Goal: Navigation & Orientation: Find specific page/section

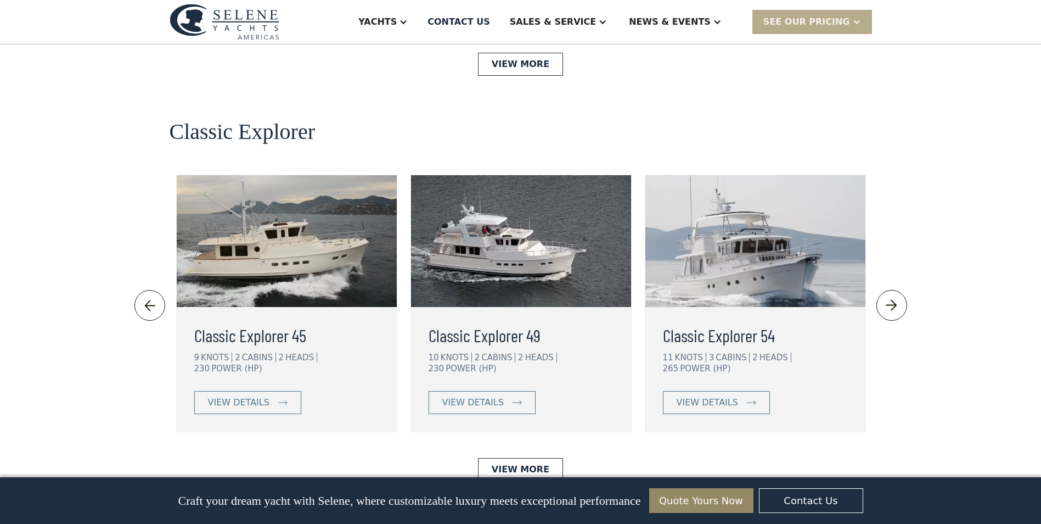
scroll to position [2360, 0]
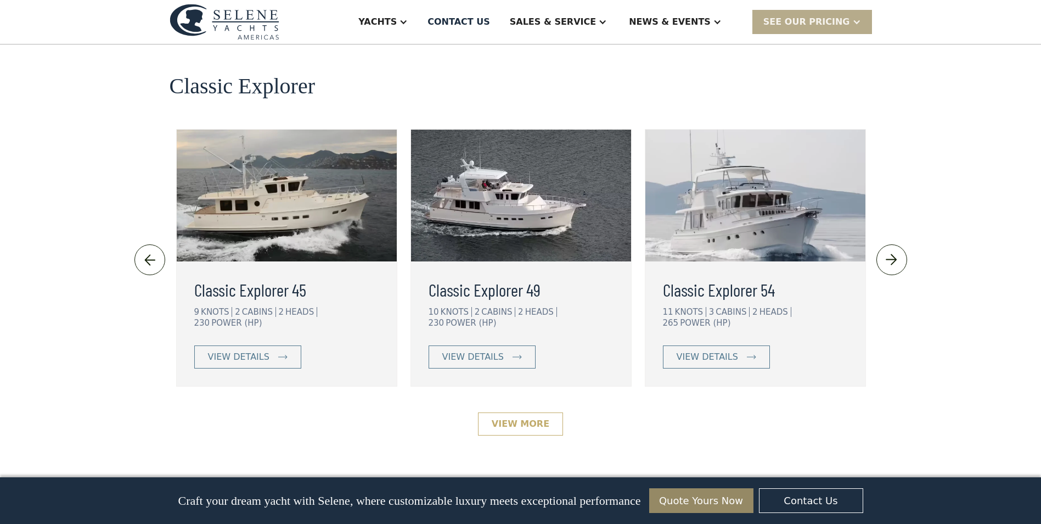
click at [526, 412] on link "View More" at bounding box center [520, 423] width 85 height 23
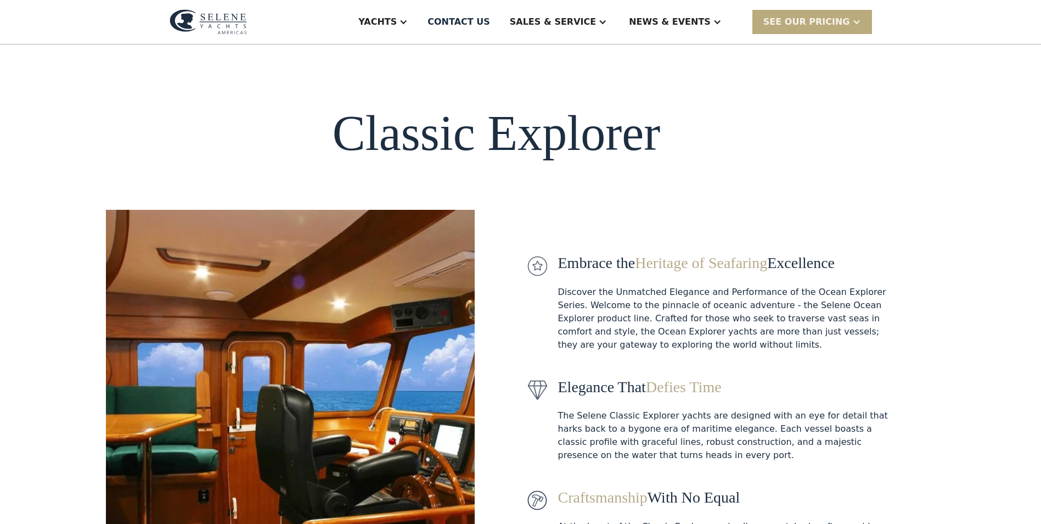
click at [825, 20] on div "SEE Our Pricing" at bounding box center [806, 21] width 87 height 13
click at [667, 52] on div "News" at bounding box center [697, 54] width 140 height 9
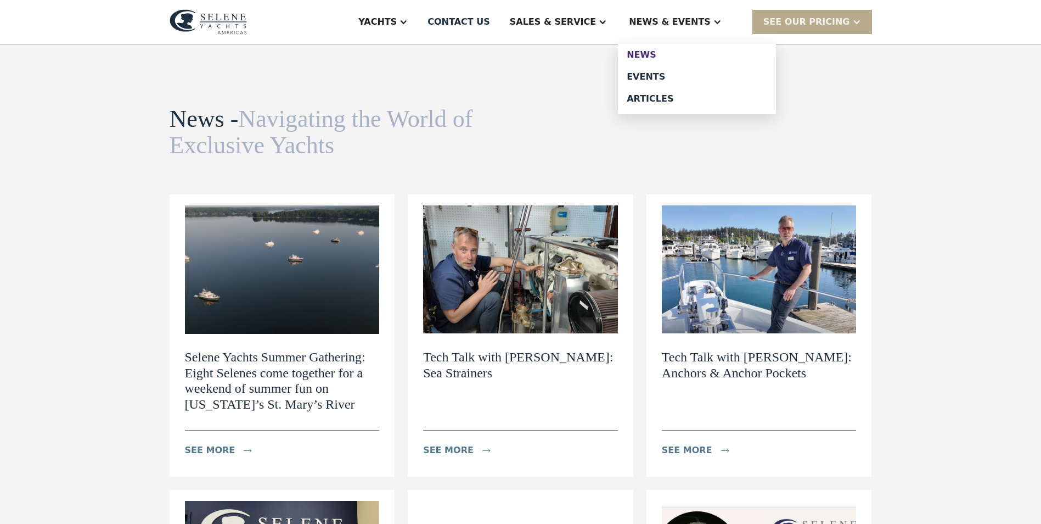
click at [670, 51] on div "News" at bounding box center [697, 54] width 140 height 9
click at [674, 73] on div "Events" at bounding box center [697, 76] width 140 height 9
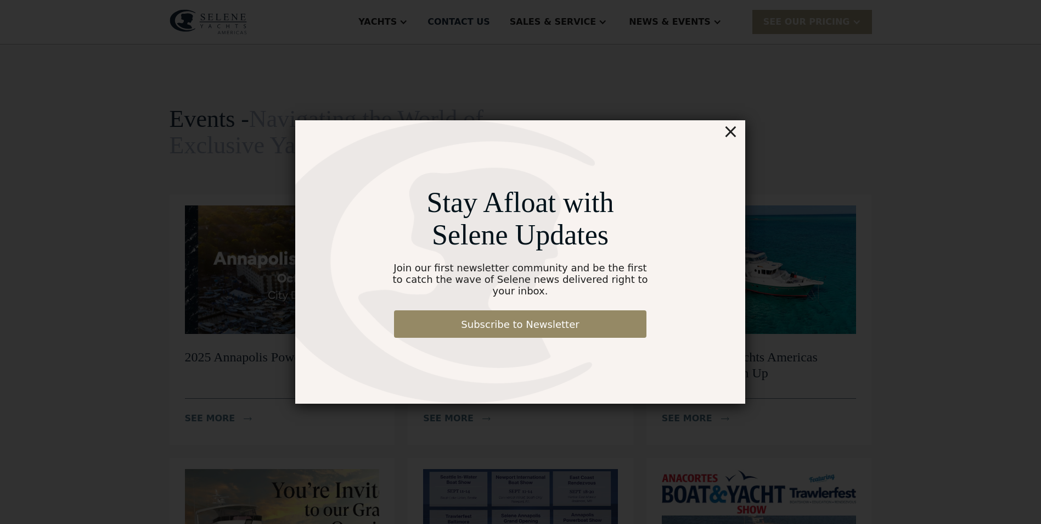
click at [734, 140] on div "×" at bounding box center [731, 131] width 16 height 22
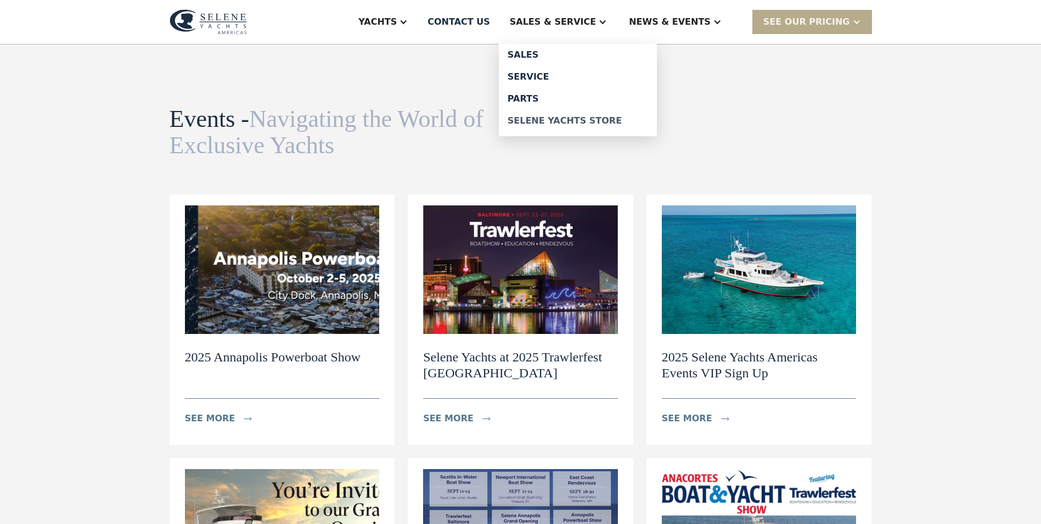
click at [589, 120] on div "Selene Yachts Store" at bounding box center [578, 120] width 140 height 9
